Goal: Information Seeking & Learning: Understand process/instructions

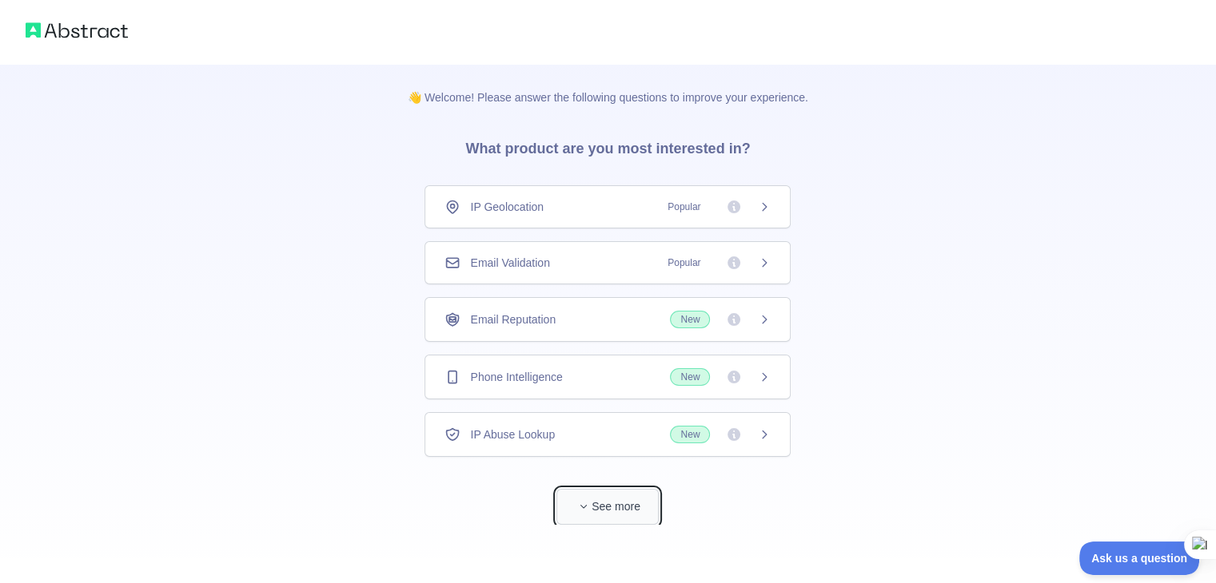
click at [633, 502] on button "See more" at bounding box center [607, 507] width 102 height 36
click at [763, 263] on icon at bounding box center [765, 262] width 4 height 7
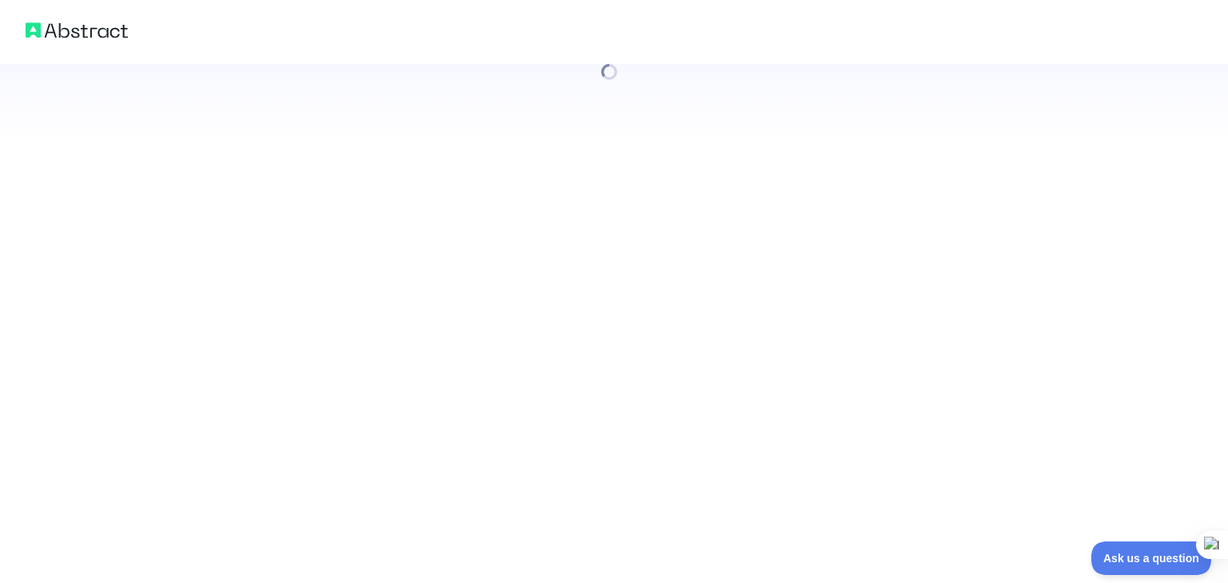
click at [695, 301] on div at bounding box center [614, 291] width 1228 height 583
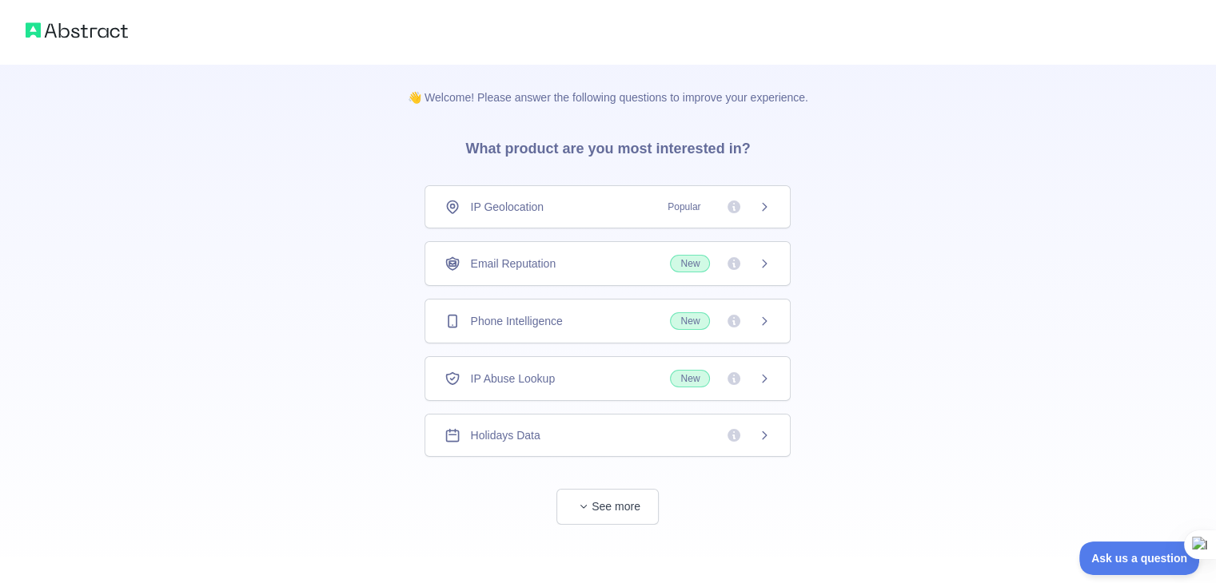
scroll to position [3, 0]
click at [623, 499] on button "See more" at bounding box center [607, 504] width 102 height 36
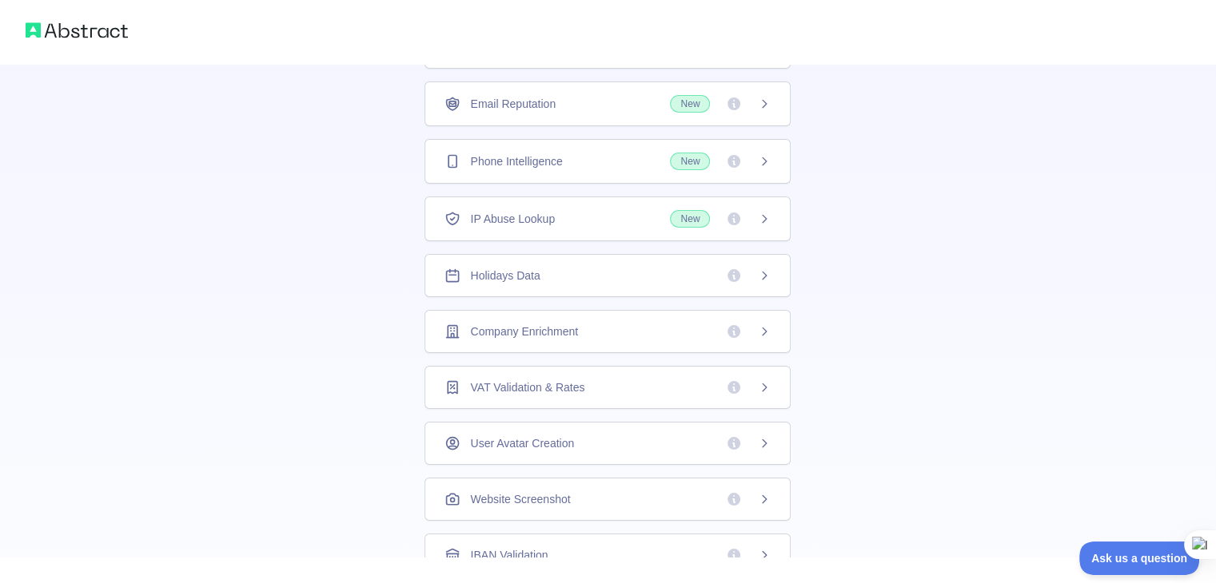
scroll to position [160, 0]
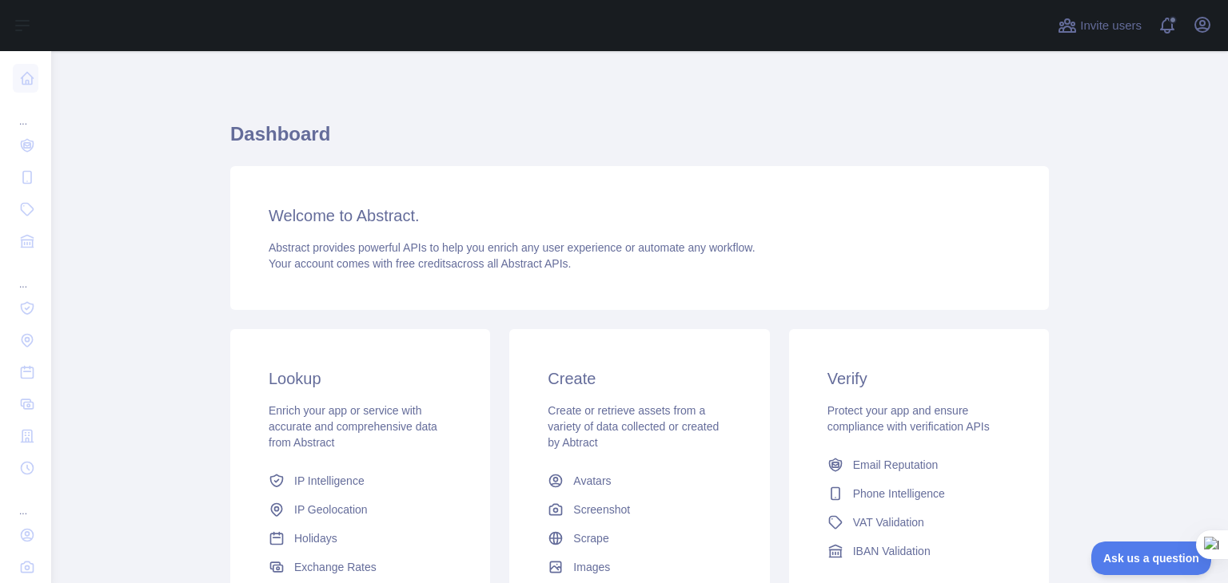
scroll to position [213, 0]
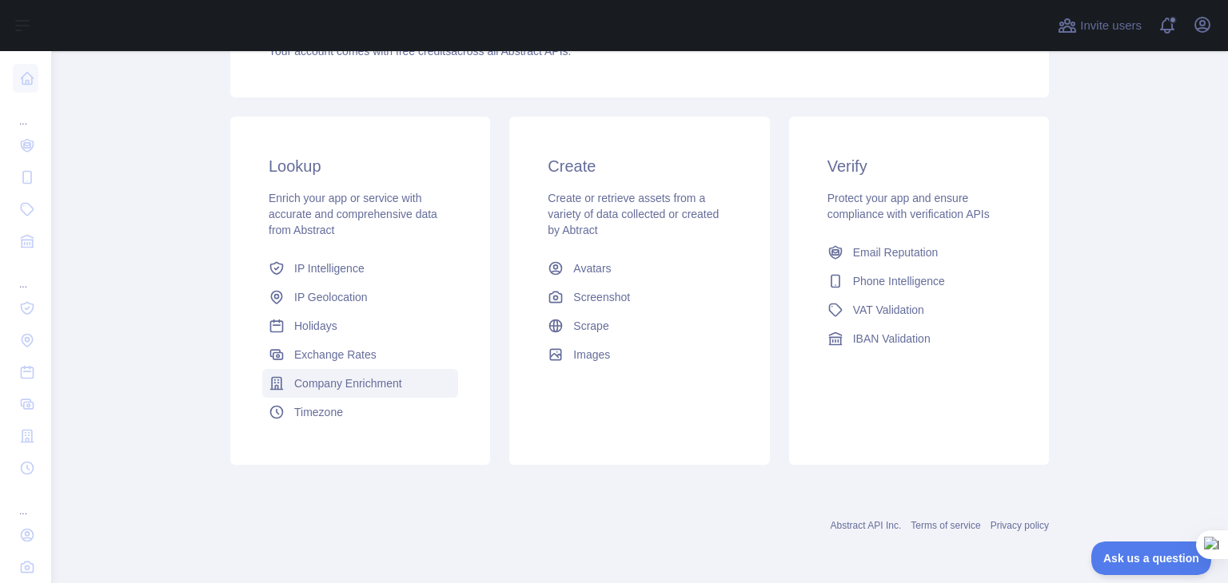
click at [383, 380] on span "Company Enrichment" at bounding box center [348, 384] width 108 height 16
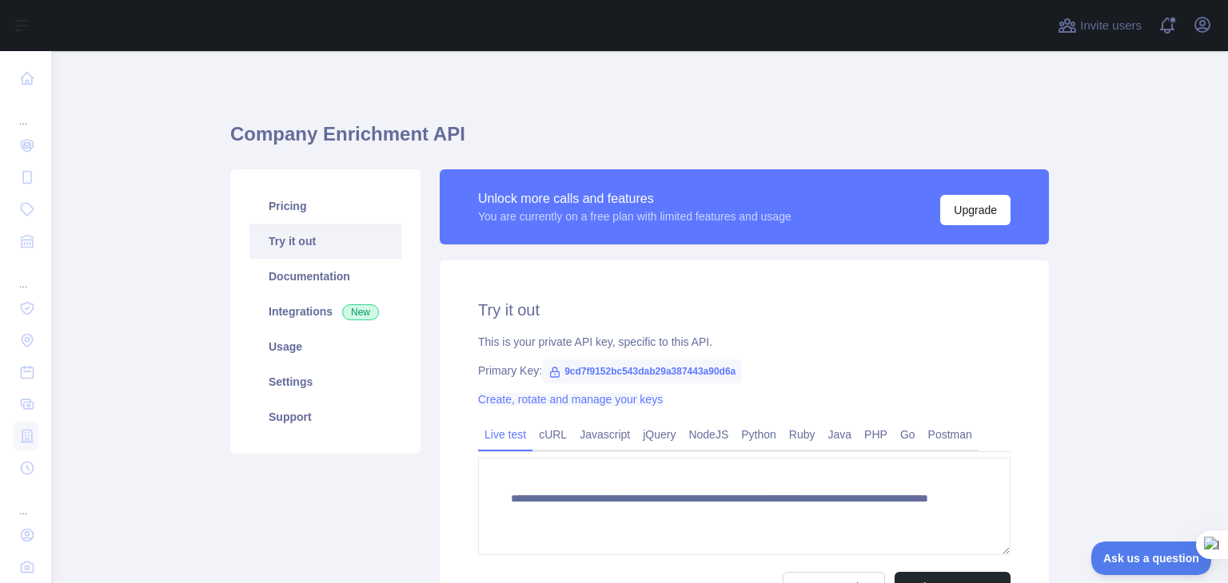
scroll to position [80, 0]
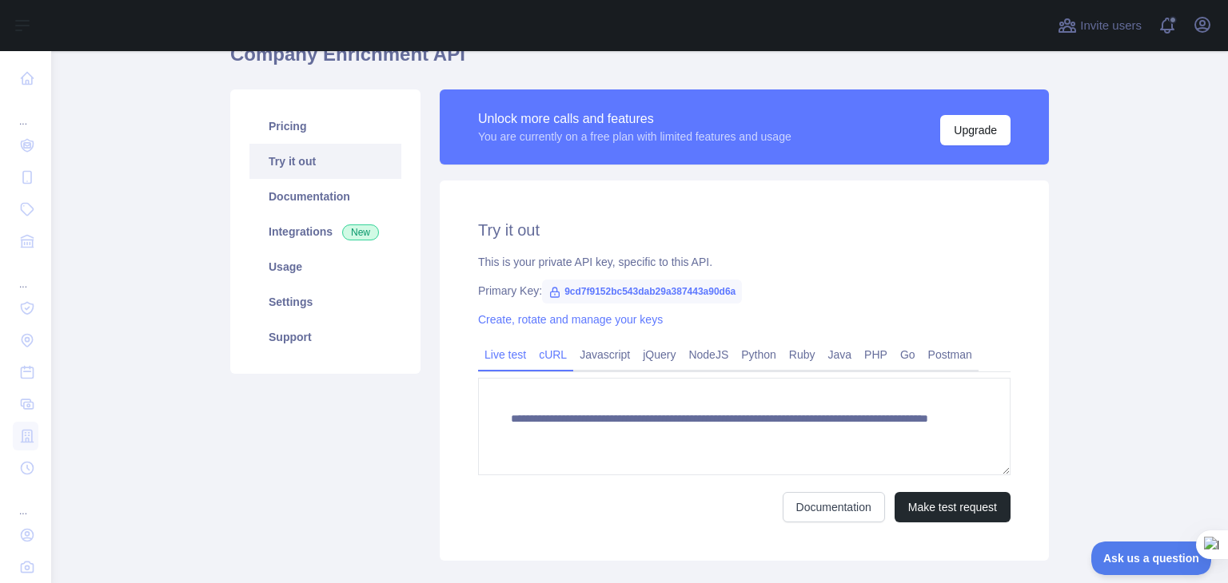
click at [558, 348] on link "cURL" at bounding box center [552, 355] width 41 height 26
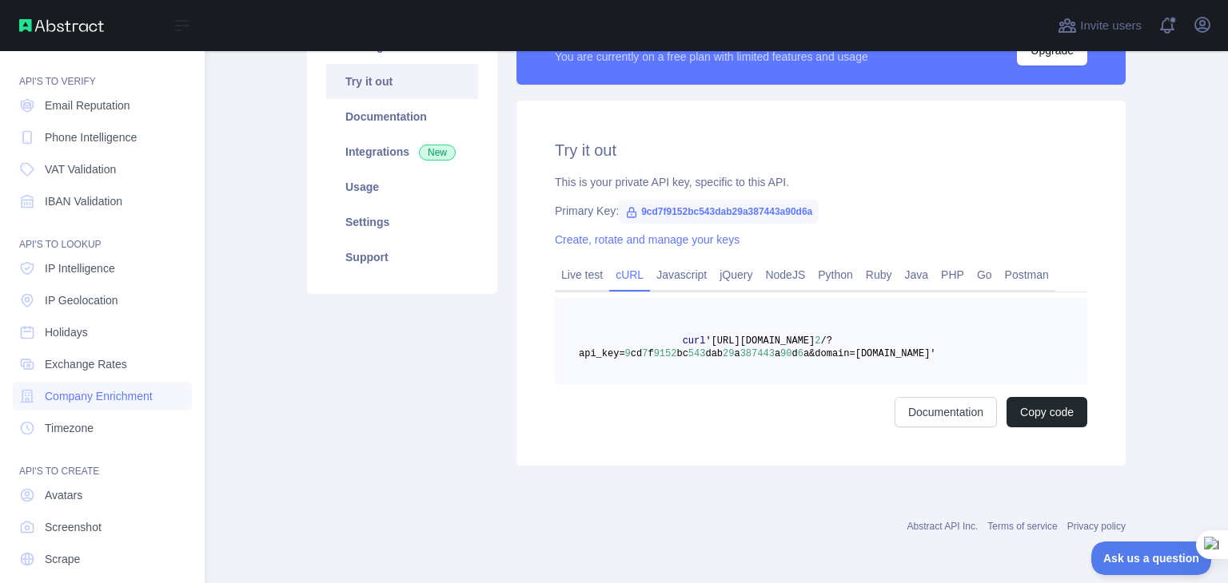
scroll to position [0, 0]
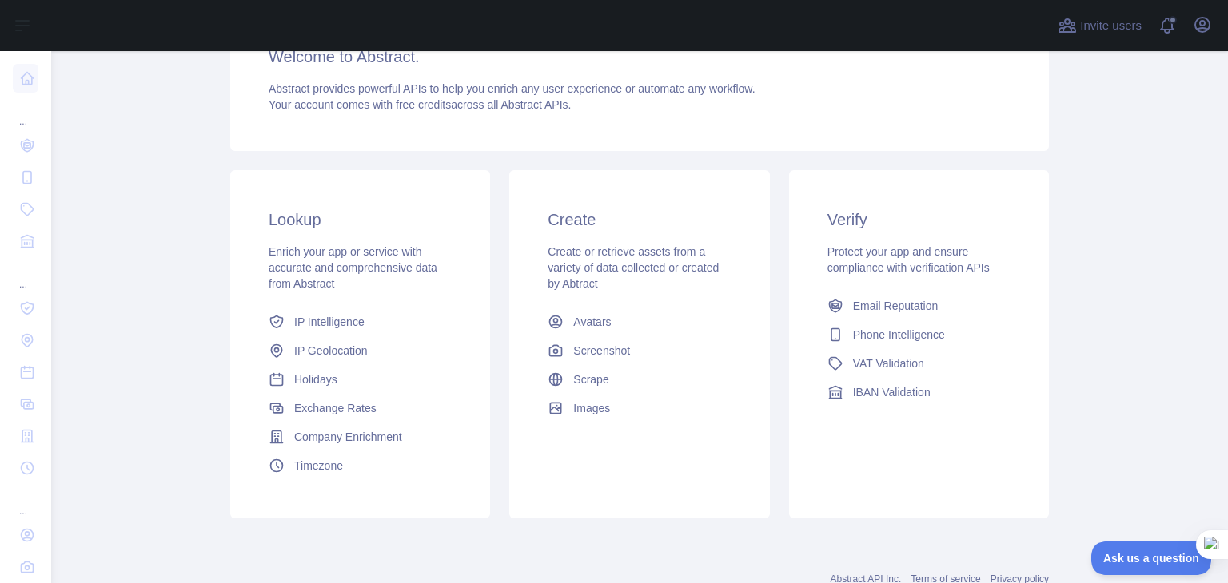
scroll to position [160, 0]
click at [899, 311] on span "Email Reputation" at bounding box center [896, 305] width 86 height 16
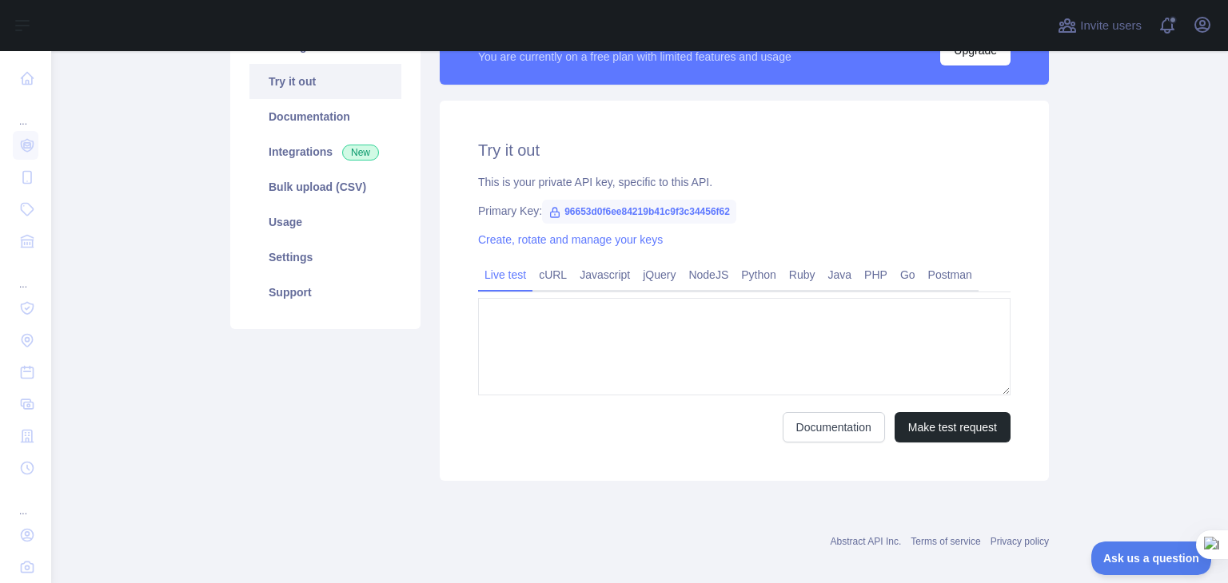
type textarea "**********"
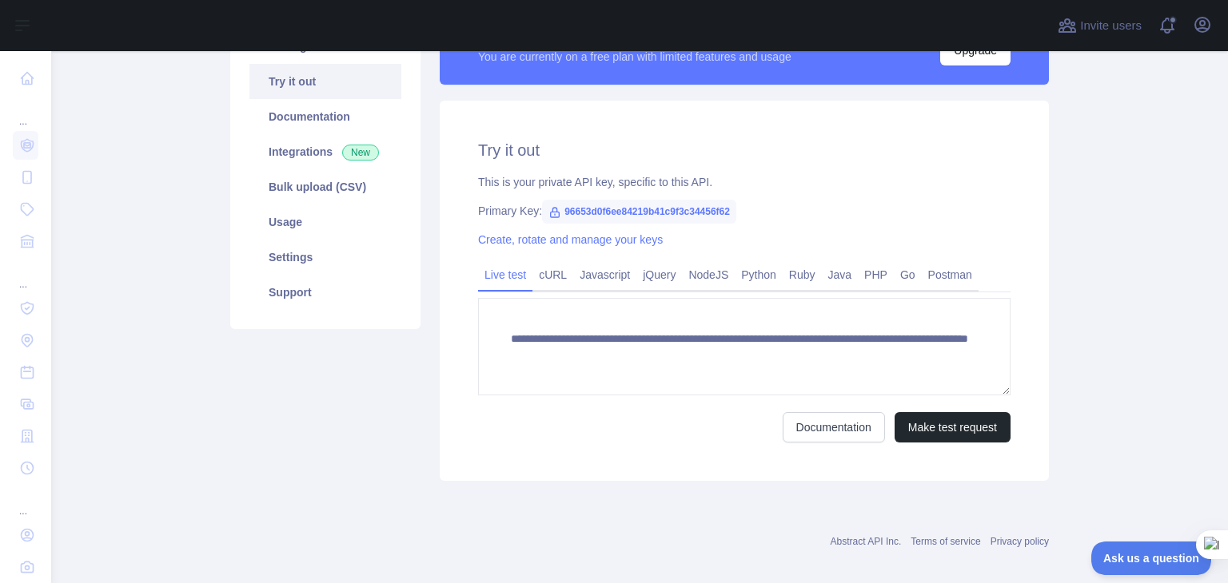
scroll to position [160, 0]
click at [790, 279] on link "Ruby" at bounding box center [801, 275] width 39 height 26
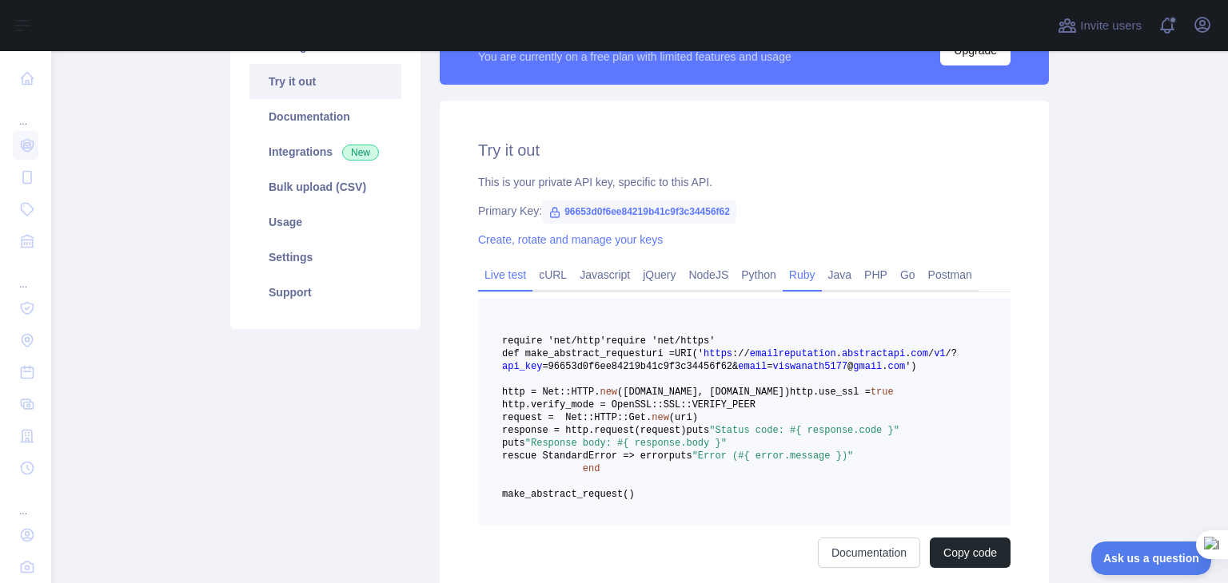
click at [505, 275] on link "Live test" at bounding box center [505, 275] width 54 height 26
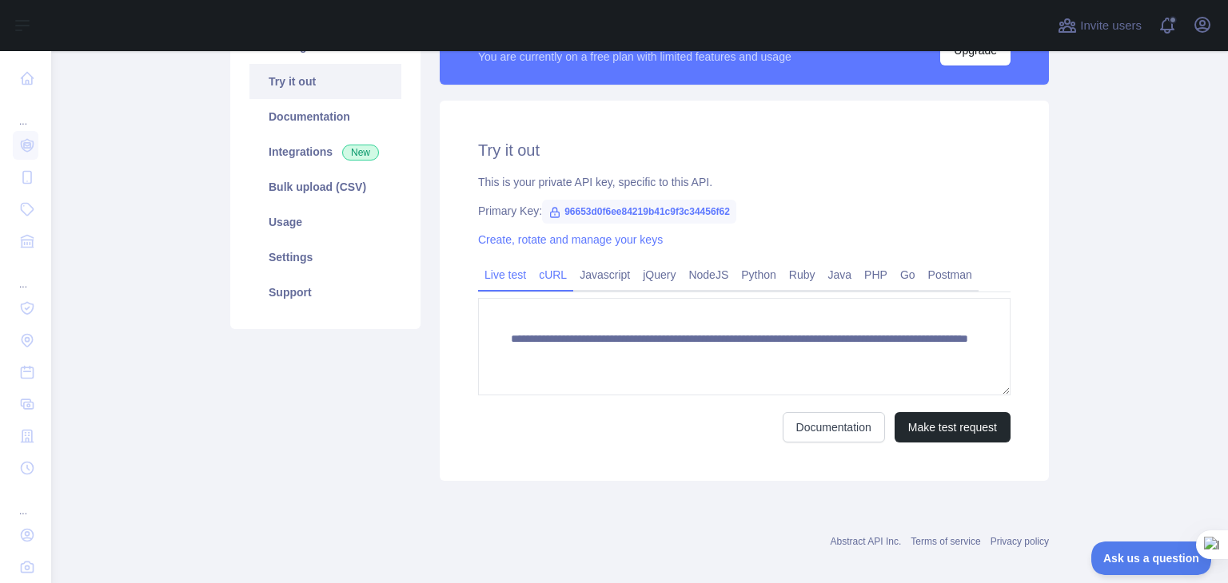
click at [541, 269] on link "cURL" at bounding box center [552, 275] width 41 height 26
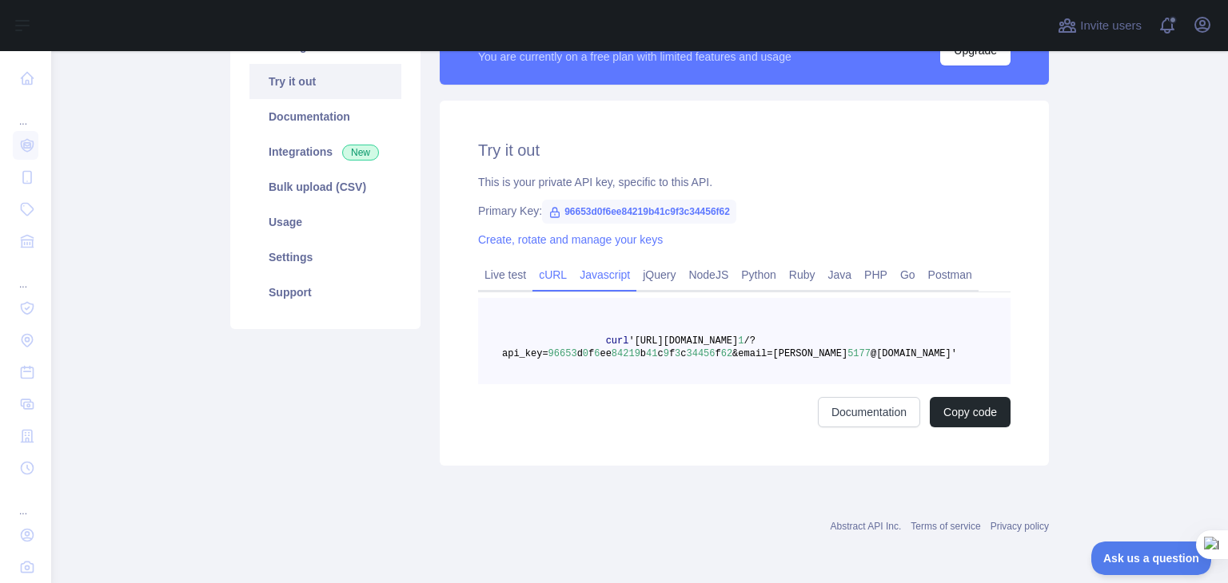
click at [604, 281] on link "Javascript" at bounding box center [604, 275] width 63 height 26
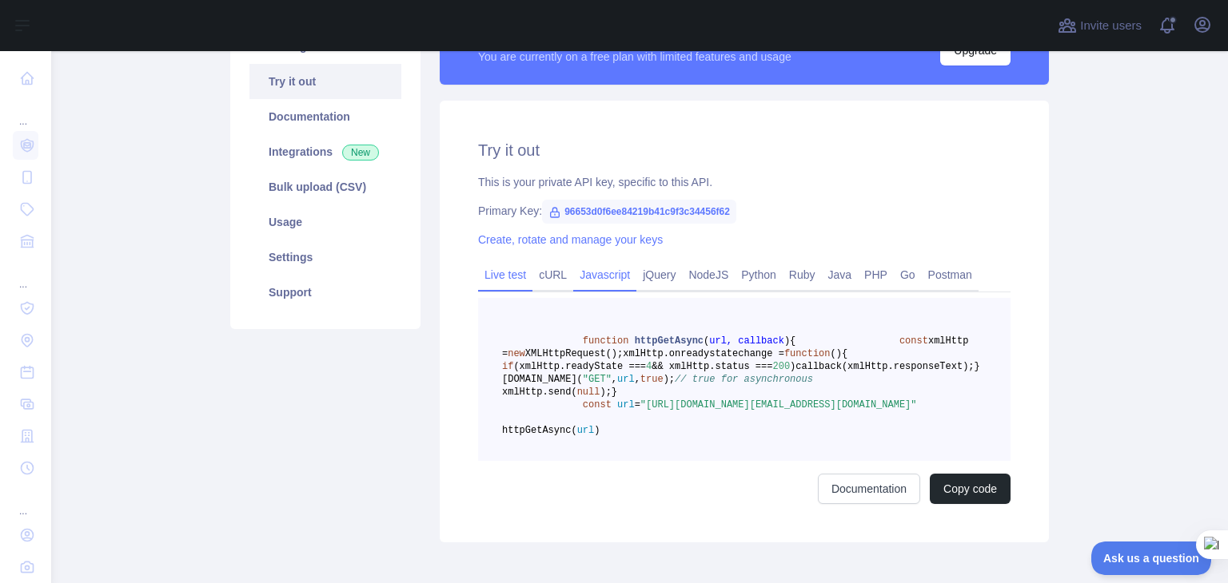
click at [487, 272] on link "Live test" at bounding box center [505, 275] width 54 height 26
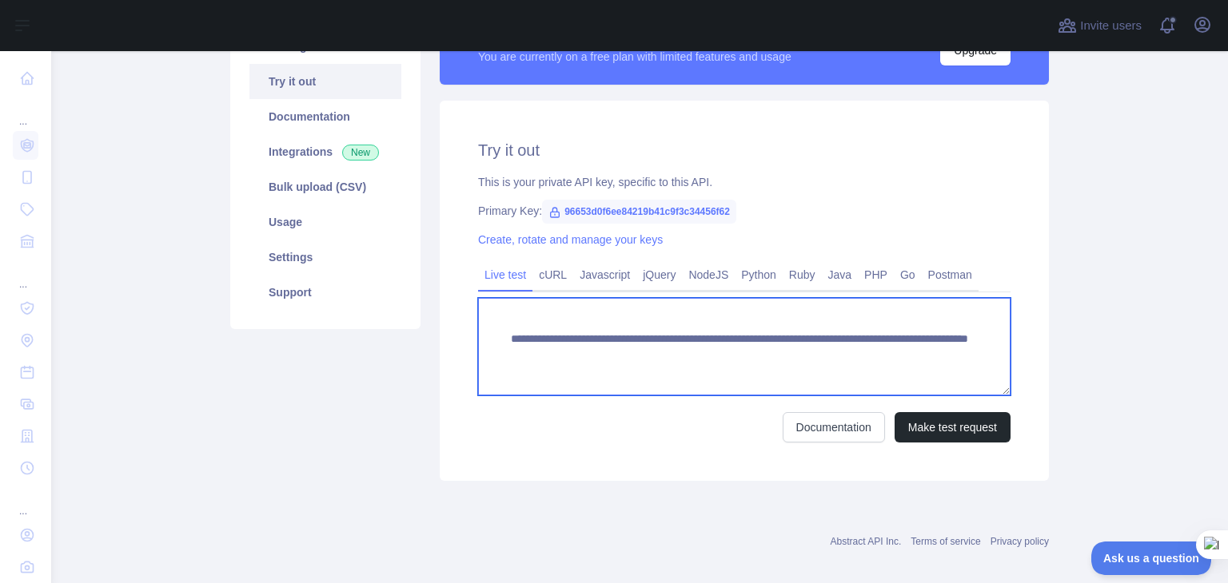
drag, startPoint x: 505, startPoint y: 339, endPoint x: 920, endPoint y: 378, distance: 416.7
click at [920, 378] on textarea "**********" at bounding box center [744, 347] width 532 height 98
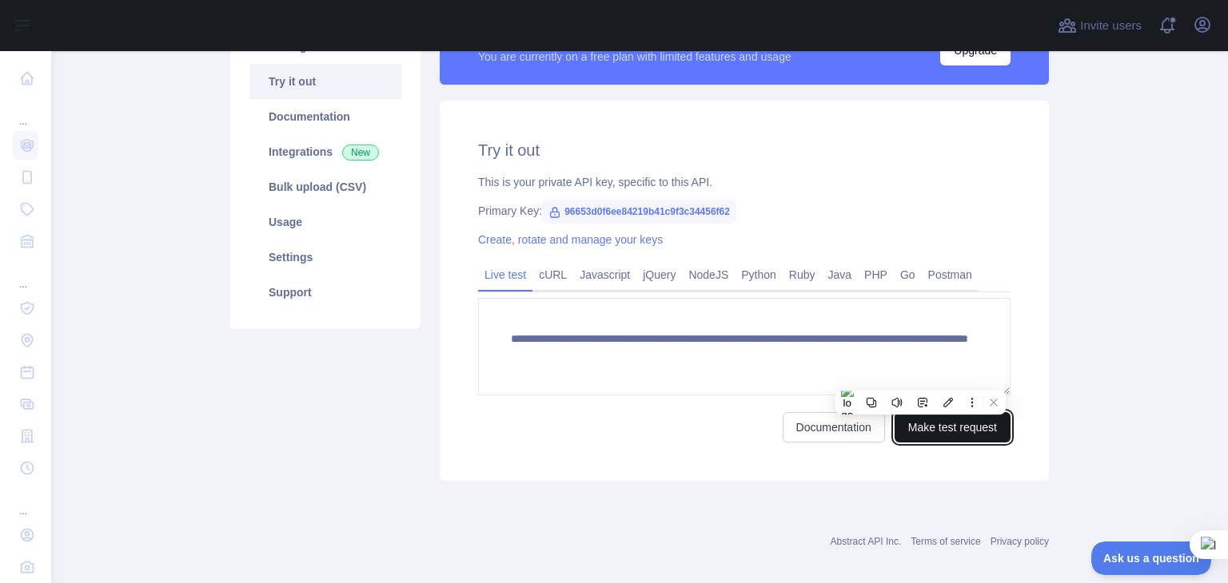
click at [975, 425] on button "Make test request" at bounding box center [952, 427] width 116 height 30
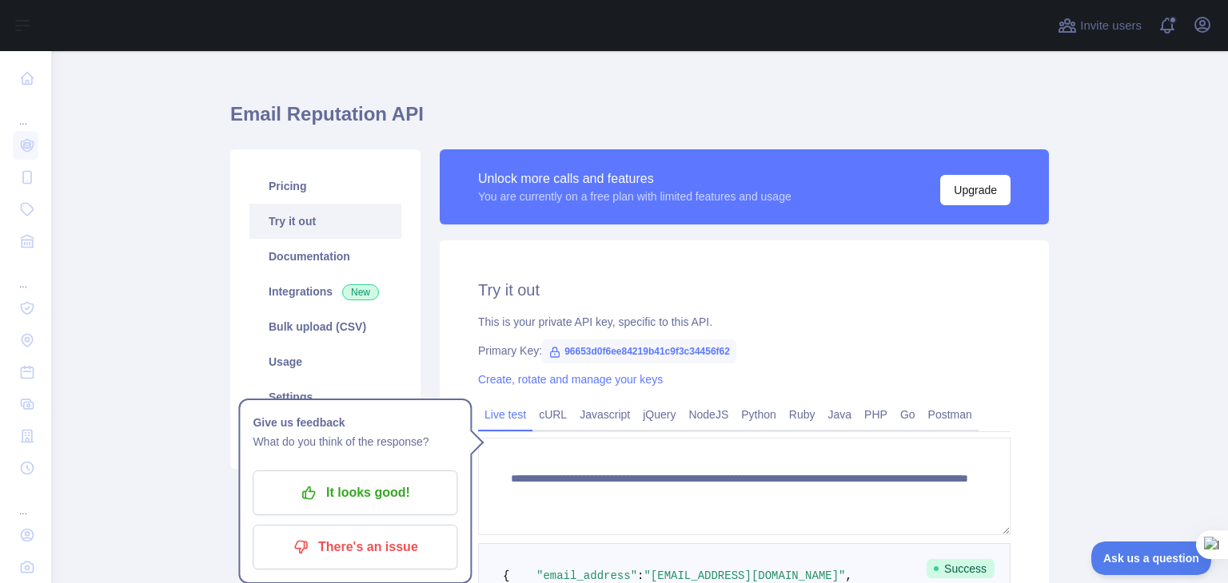
scroll to position [260, 0]
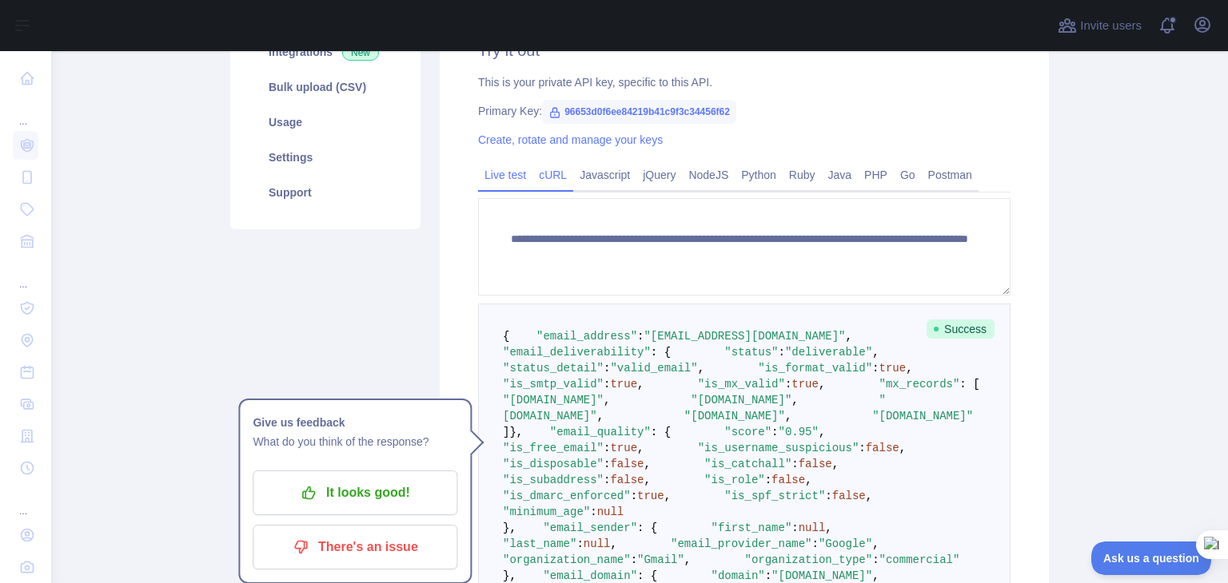
click at [559, 184] on link "cURL" at bounding box center [552, 175] width 41 height 26
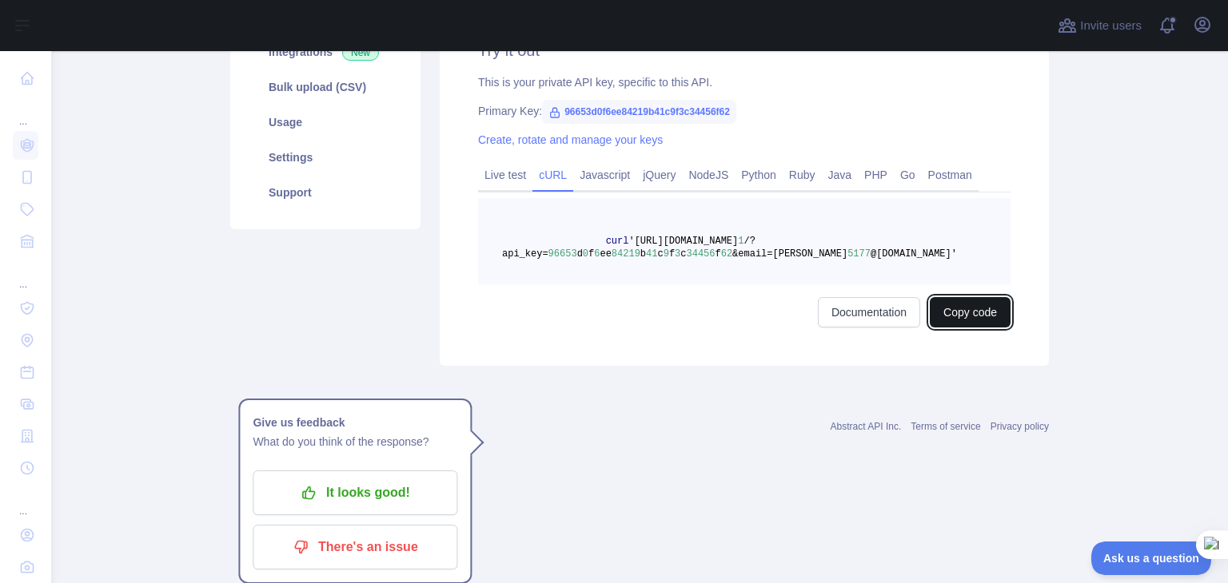
click at [974, 308] on button "Copy code" at bounding box center [970, 312] width 81 height 30
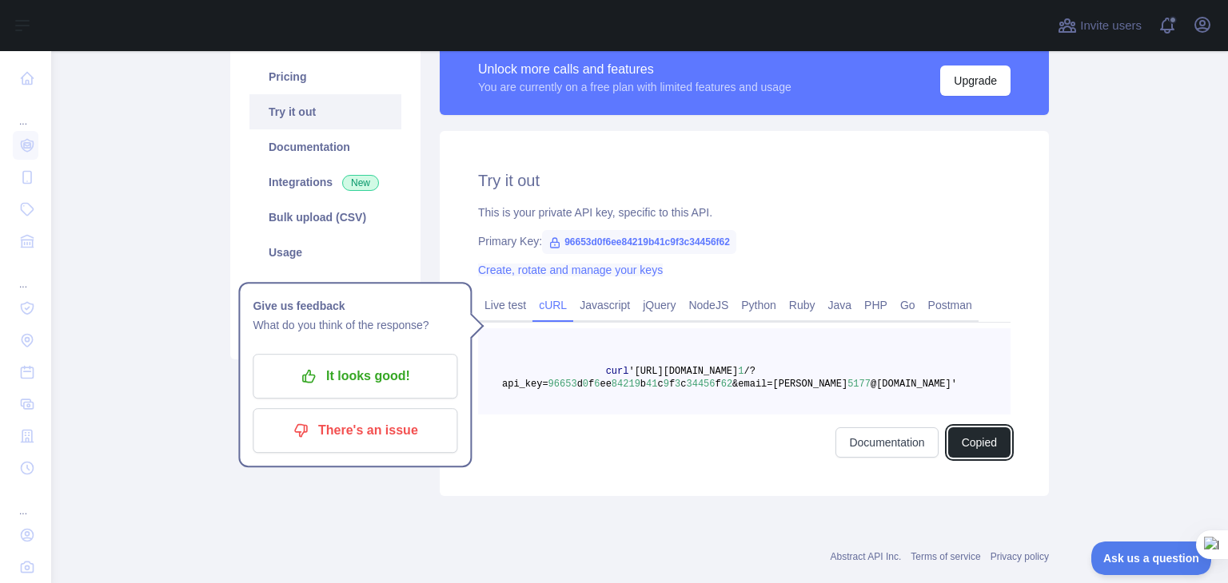
scroll to position [82, 0]
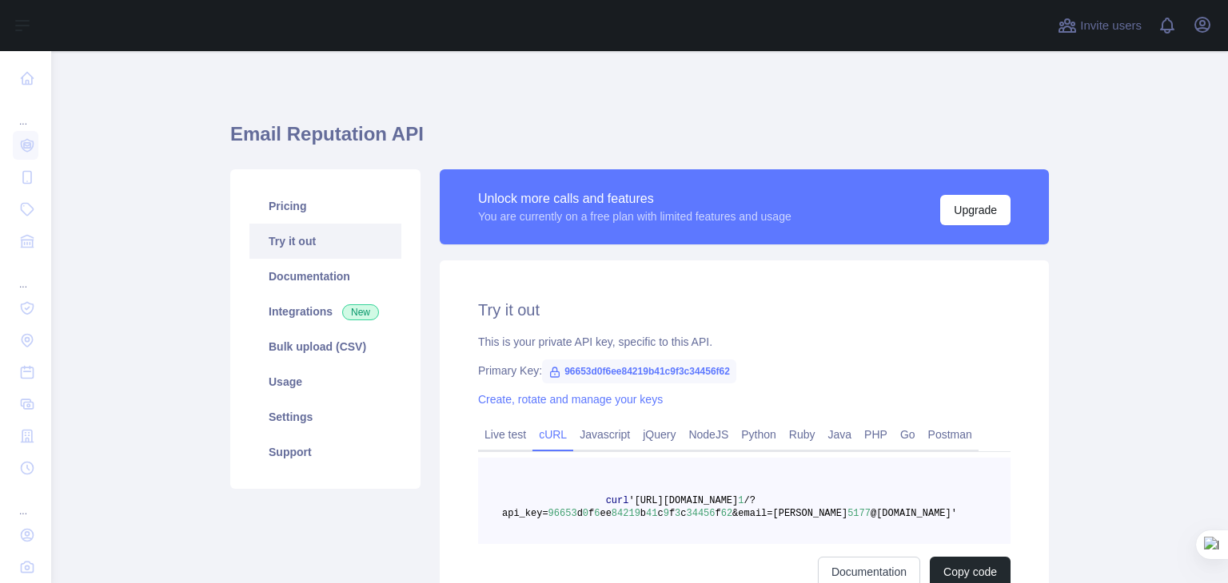
scroll to position [80, 0]
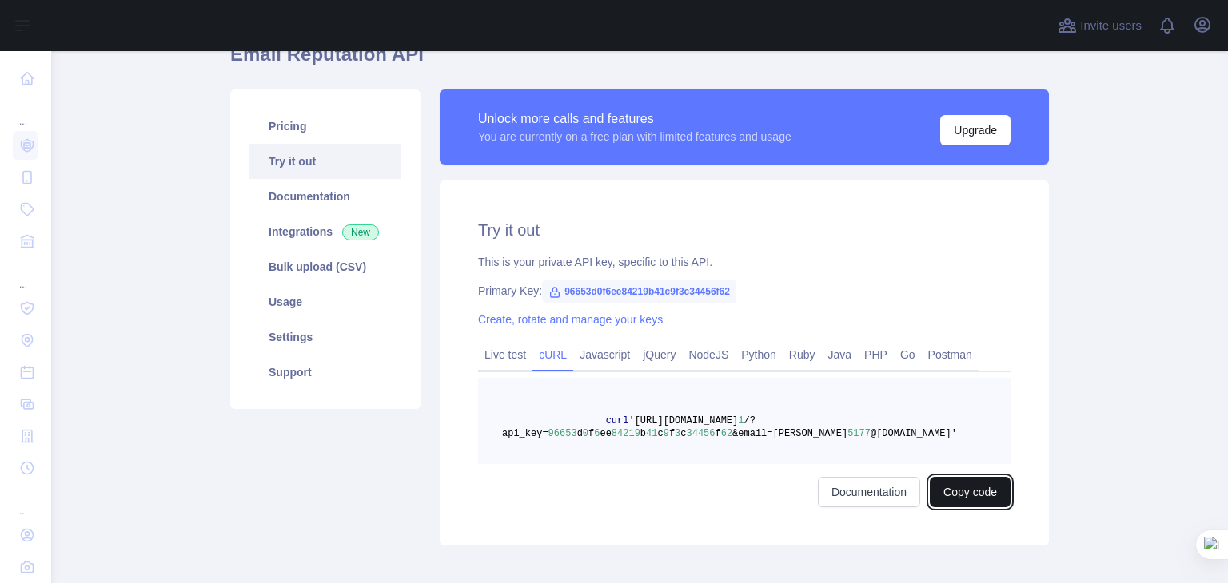
click at [955, 497] on button "Copy code" at bounding box center [970, 492] width 81 height 30
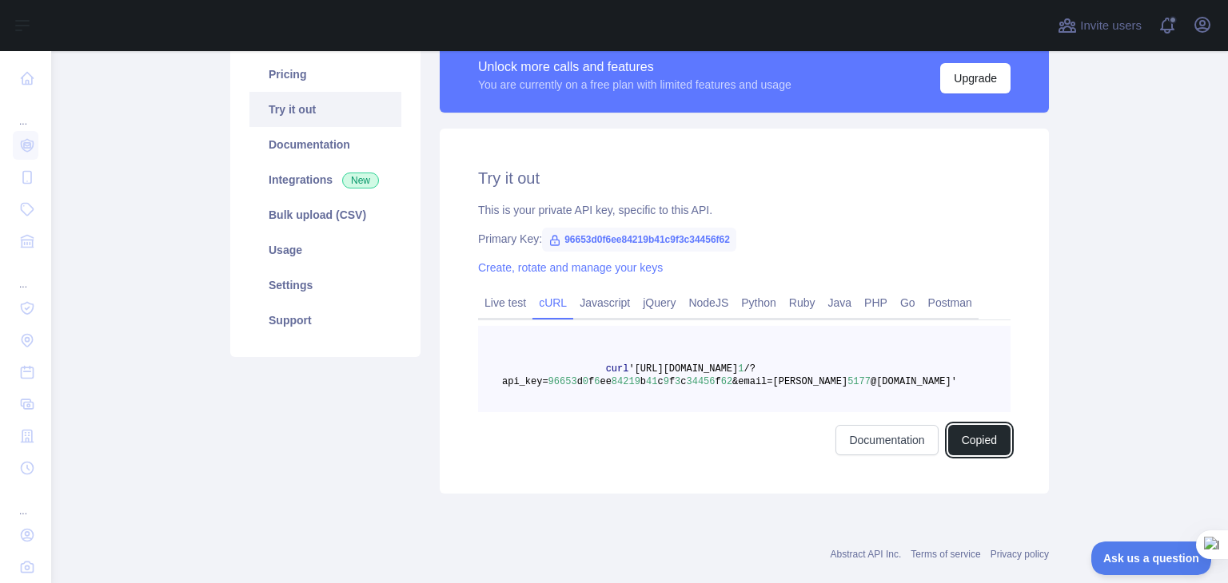
scroll to position [160, 0]
